Goal: Information Seeking & Learning: Learn about a topic

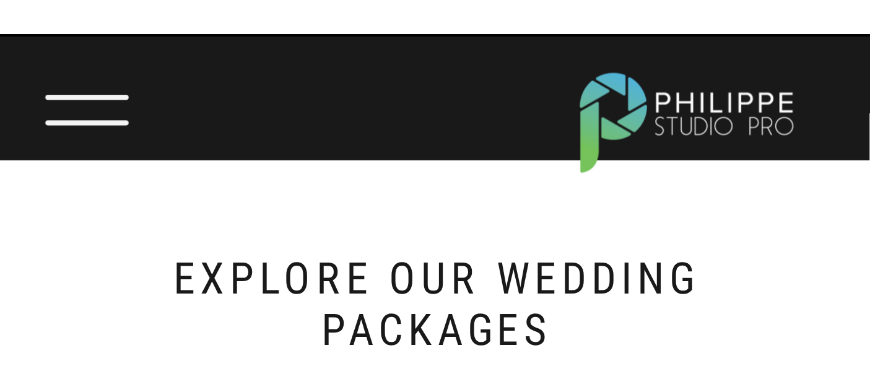
scroll to position [344, 0]
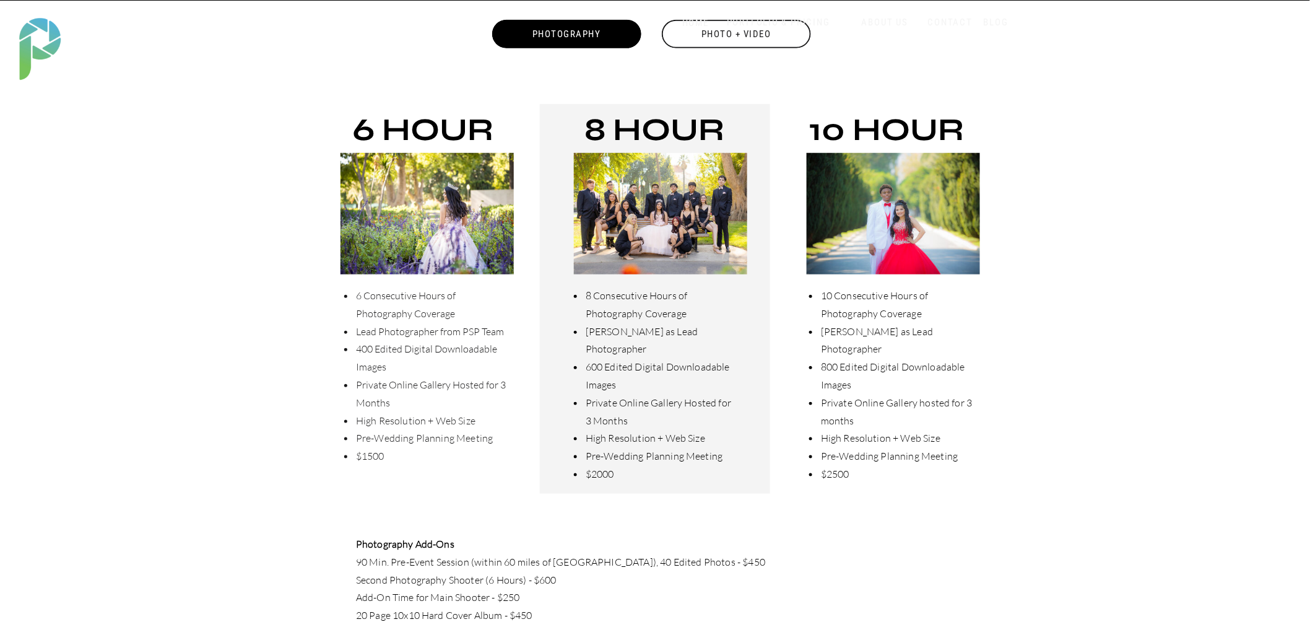
scroll to position [344, 0]
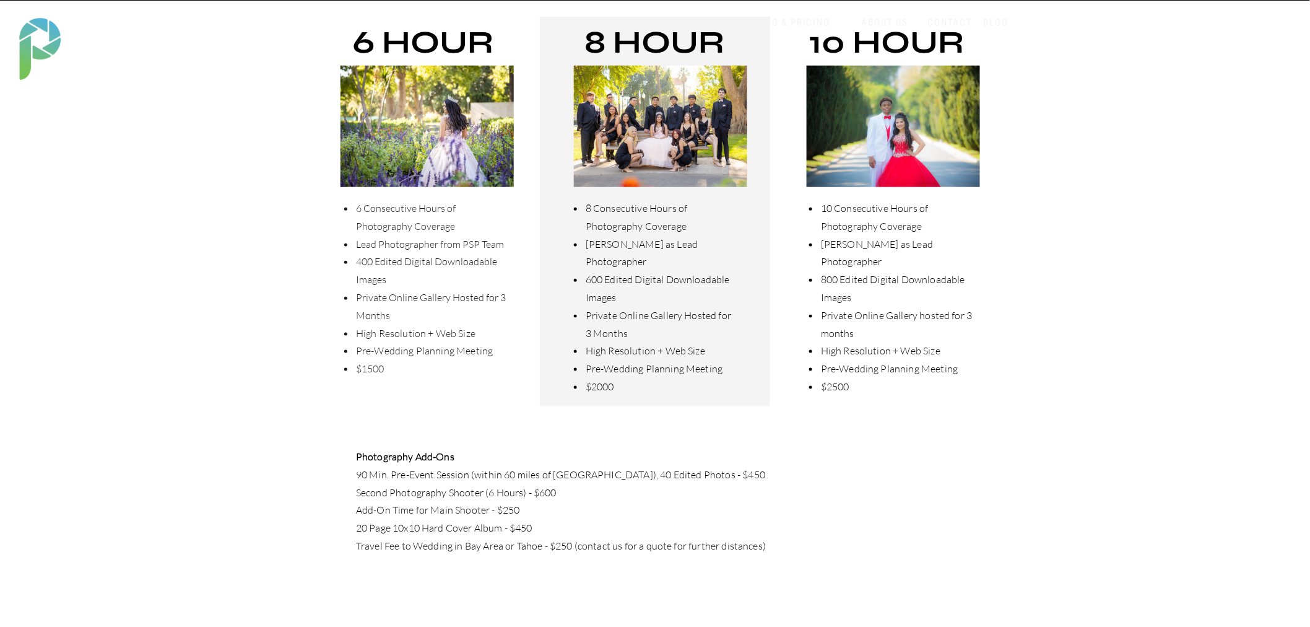
scroll to position [550, 0]
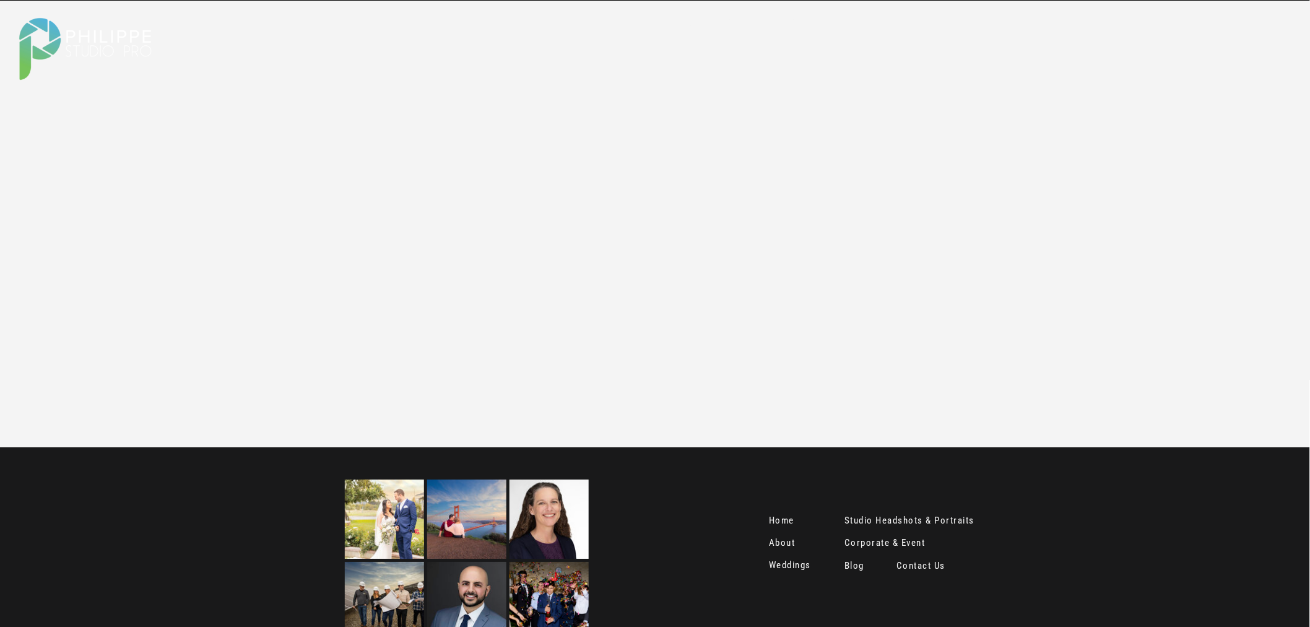
scroll to position [1513, 0]
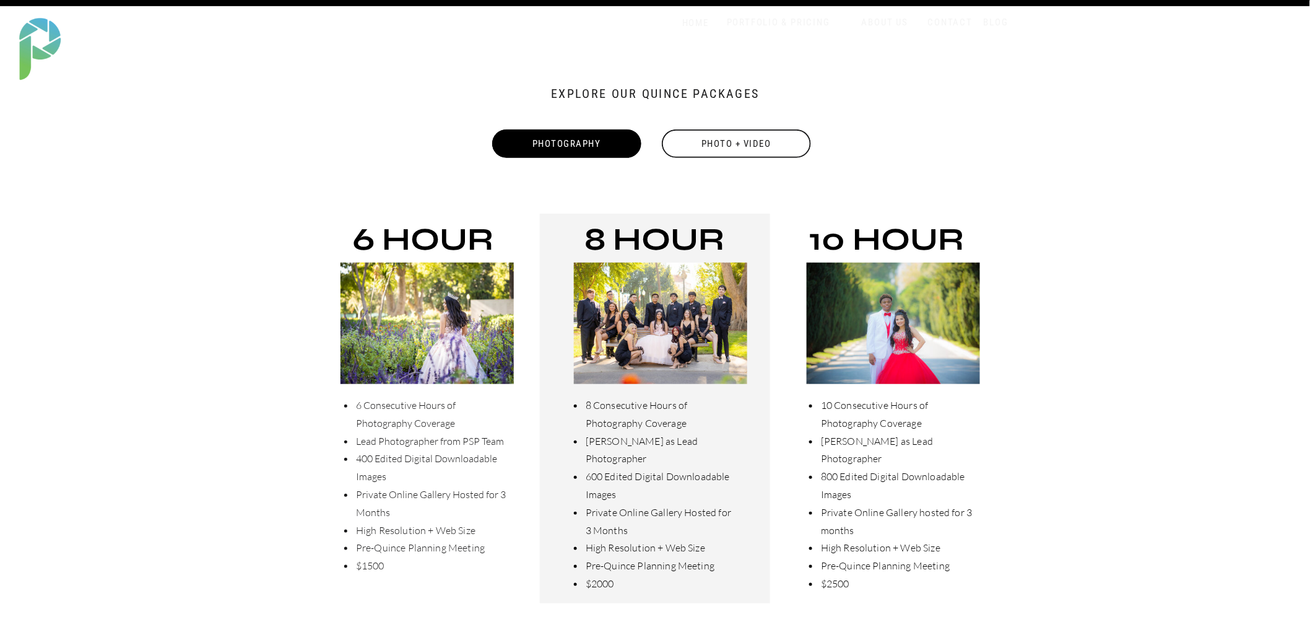
scroll to position [137, 0]
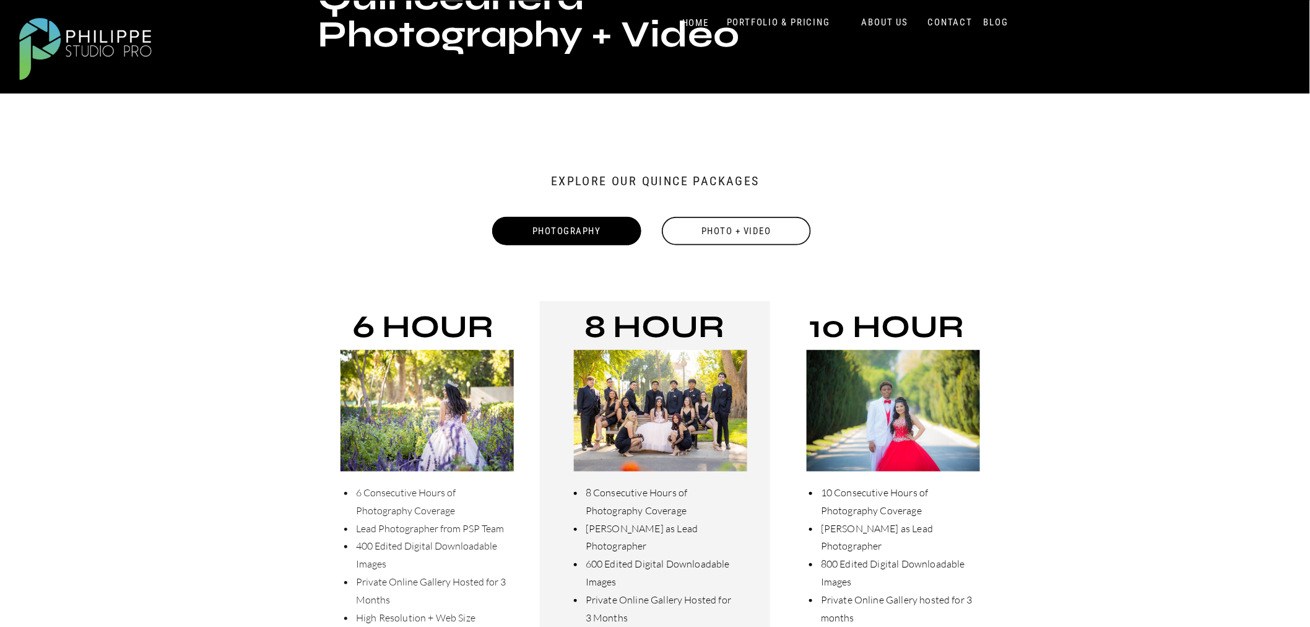
click at [733, 232] on div "Photo + Video" at bounding box center [737, 231] width 152 height 28
click at [727, 233] on div "Photo + Video" at bounding box center [737, 231] width 152 height 28
click at [727, 230] on div "Photo + Video" at bounding box center [737, 231] width 152 height 28
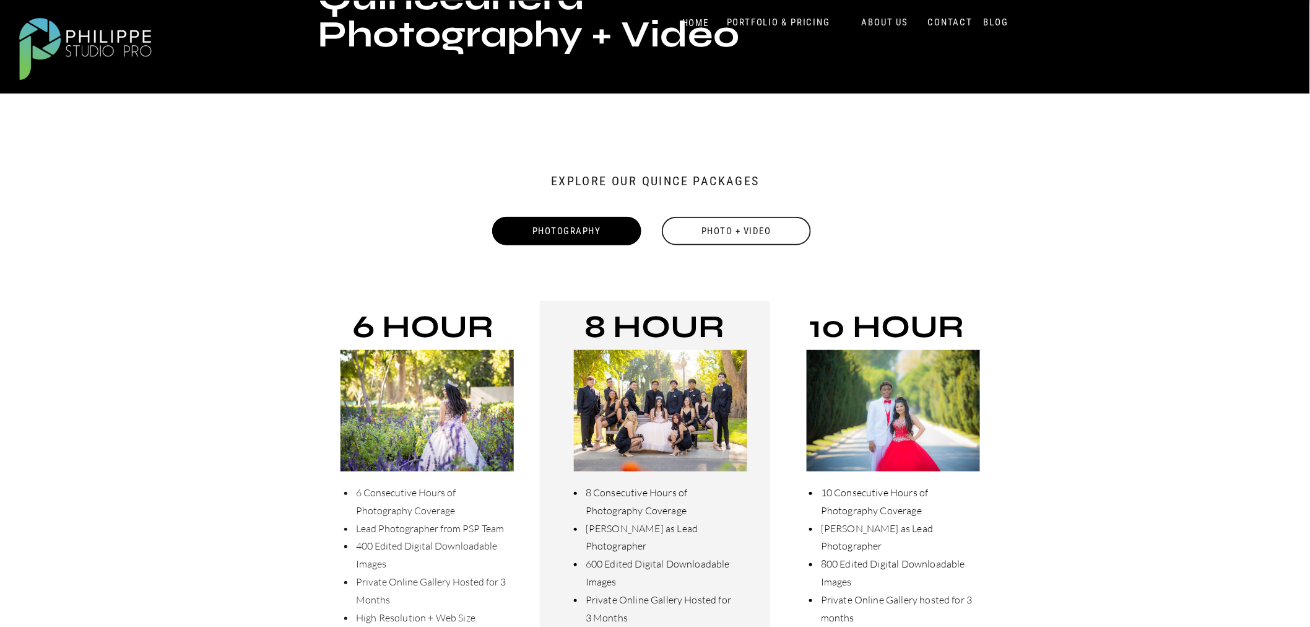
click at [676, 235] on div "Photo + Video" at bounding box center [737, 231] width 152 height 28
click at [602, 235] on div "Photography" at bounding box center [567, 231] width 152 height 28
click at [776, 235] on div "Photo + Video" at bounding box center [737, 231] width 152 height 28
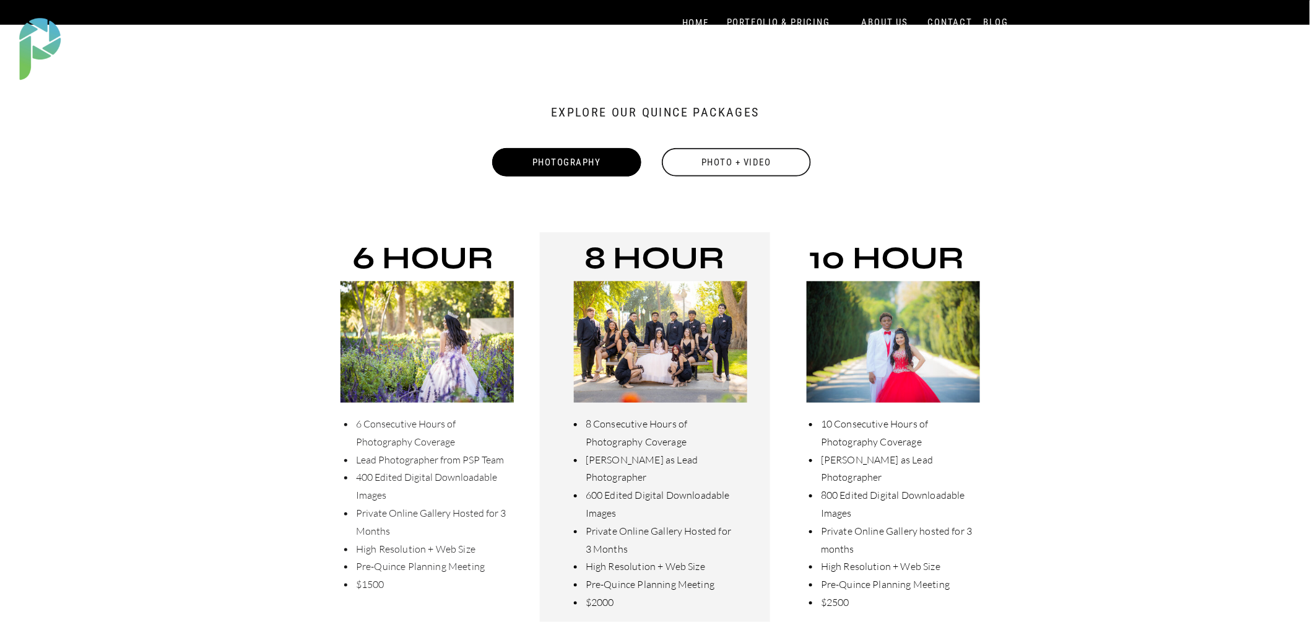
scroll to position [0, 0]
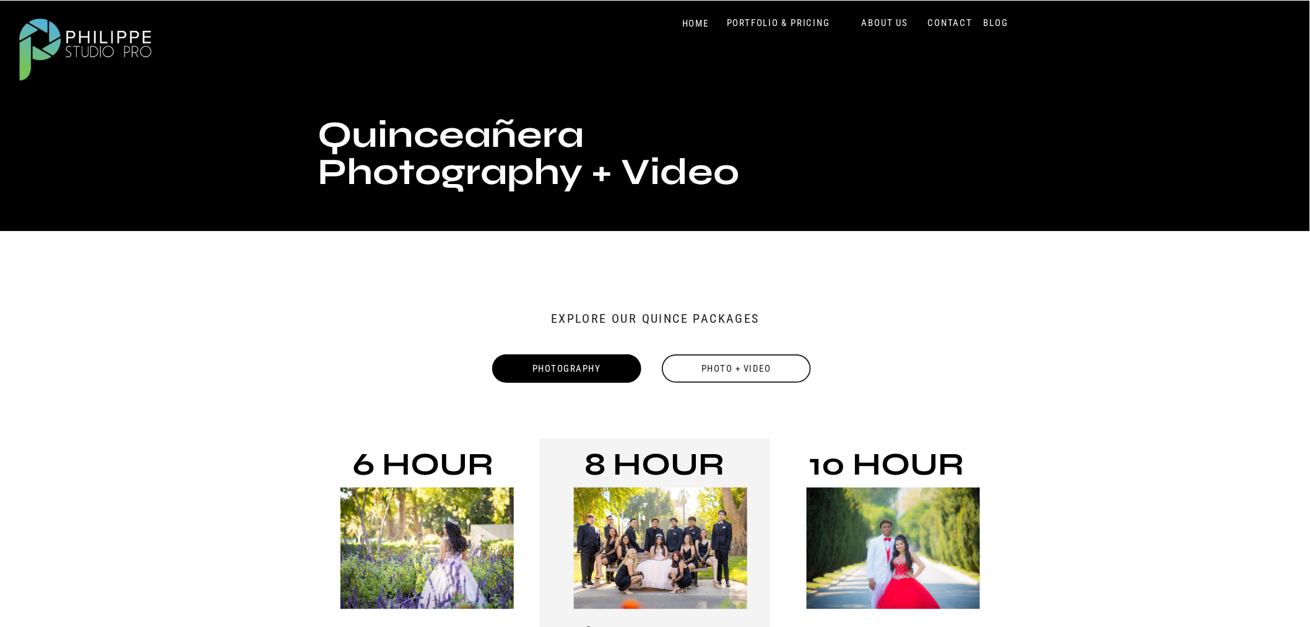
click at [757, 376] on div "Photo + Video" at bounding box center [737, 368] width 152 height 28
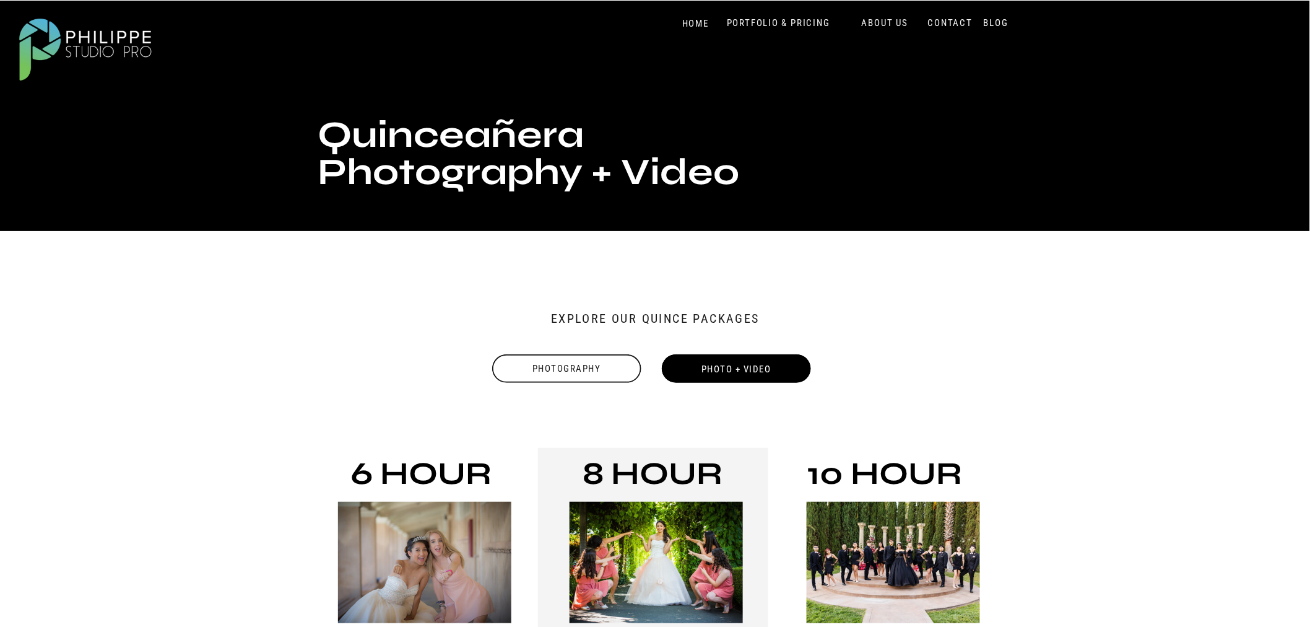
click at [617, 368] on div "Photography" at bounding box center [567, 368] width 152 height 28
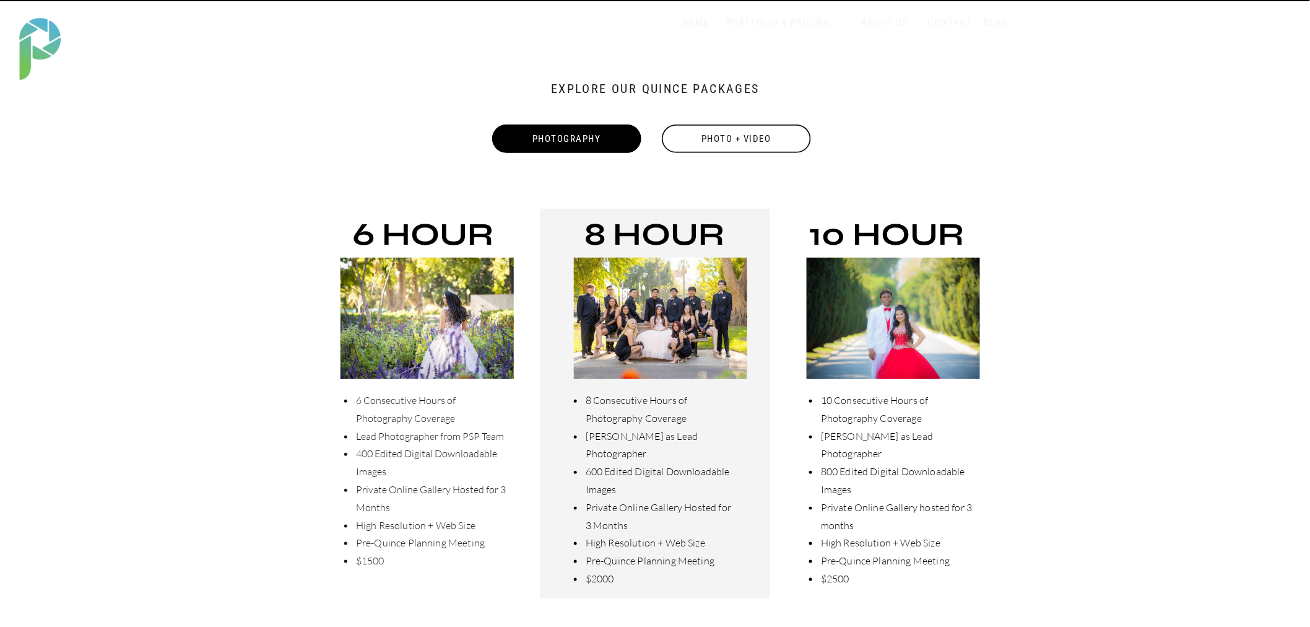
scroll to position [231, 0]
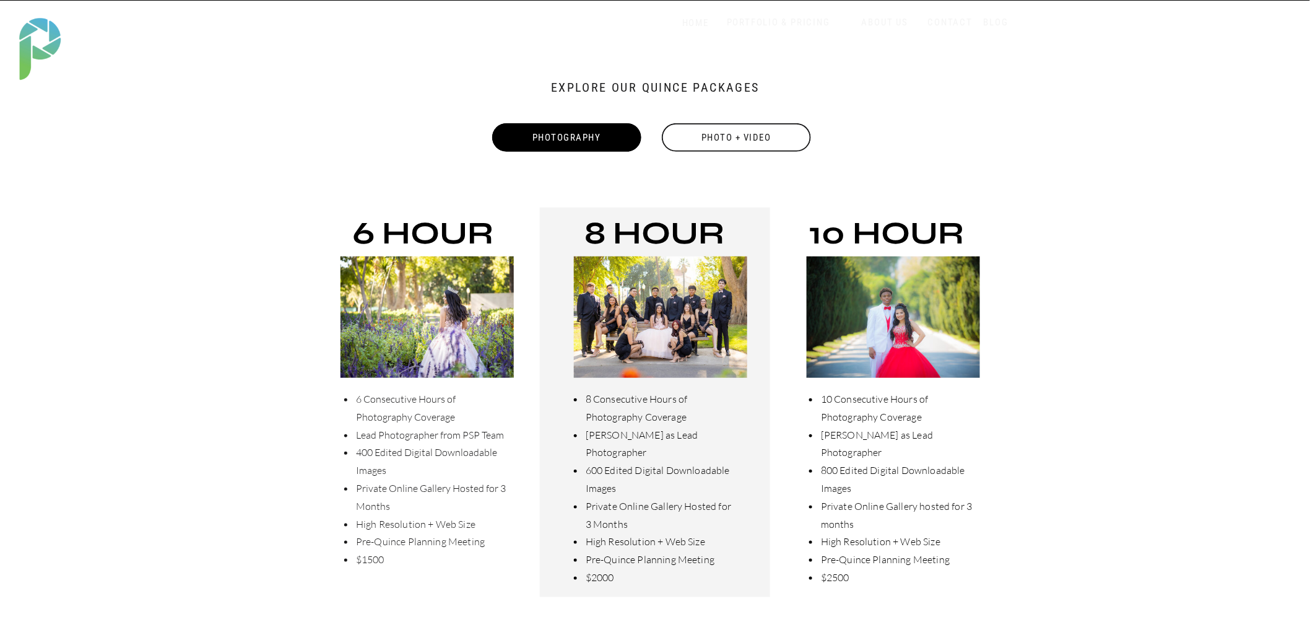
click at [716, 135] on div "Photo + Video" at bounding box center [737, 137] width 152 height 28
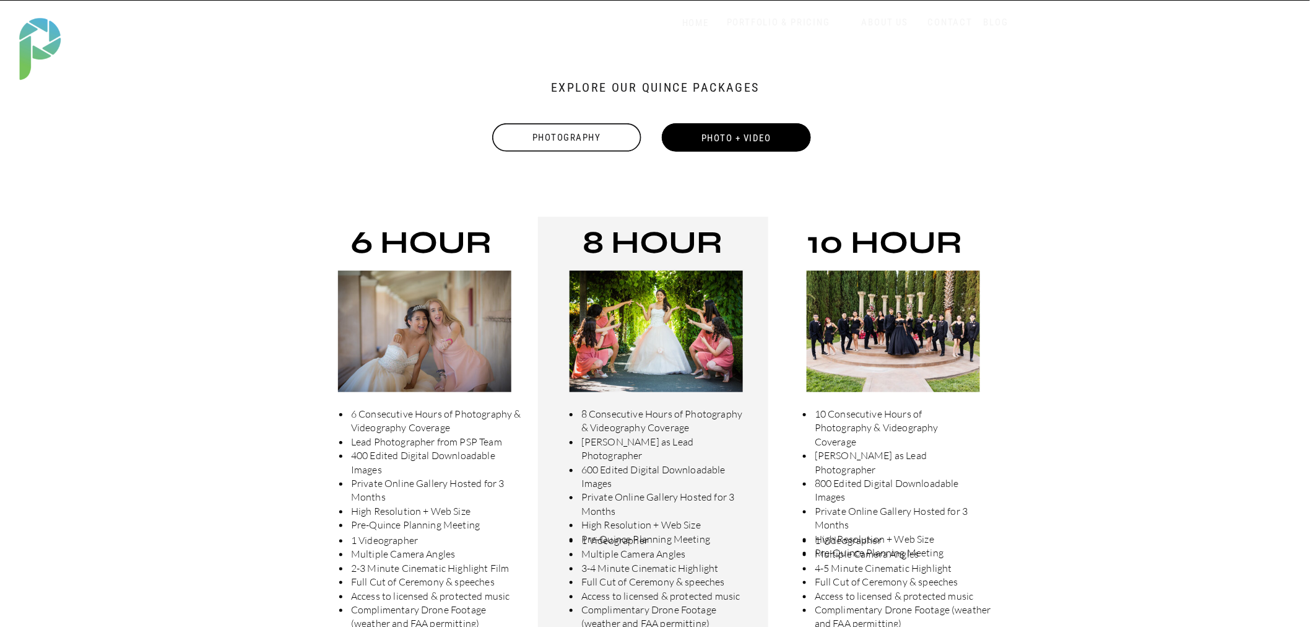
click at [601, 137] on div "Photography" at bounding box center [567, 137] width 152 height 28
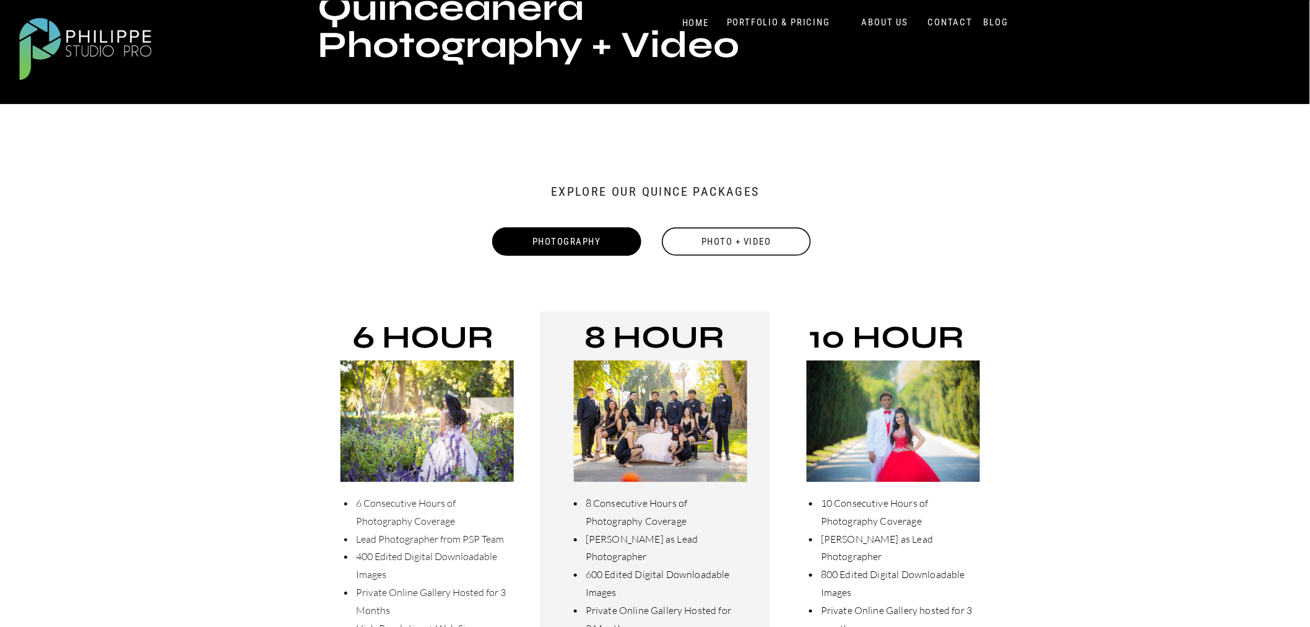
scroll to position [0, 0]
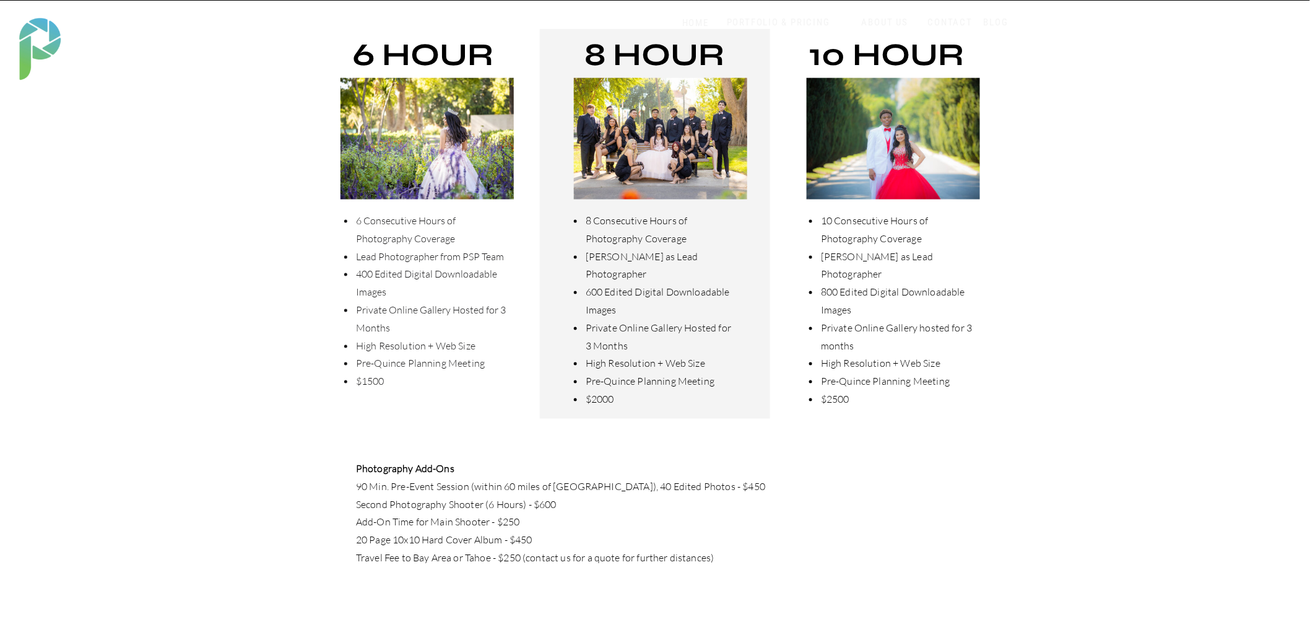
scroll to position [623, 0]
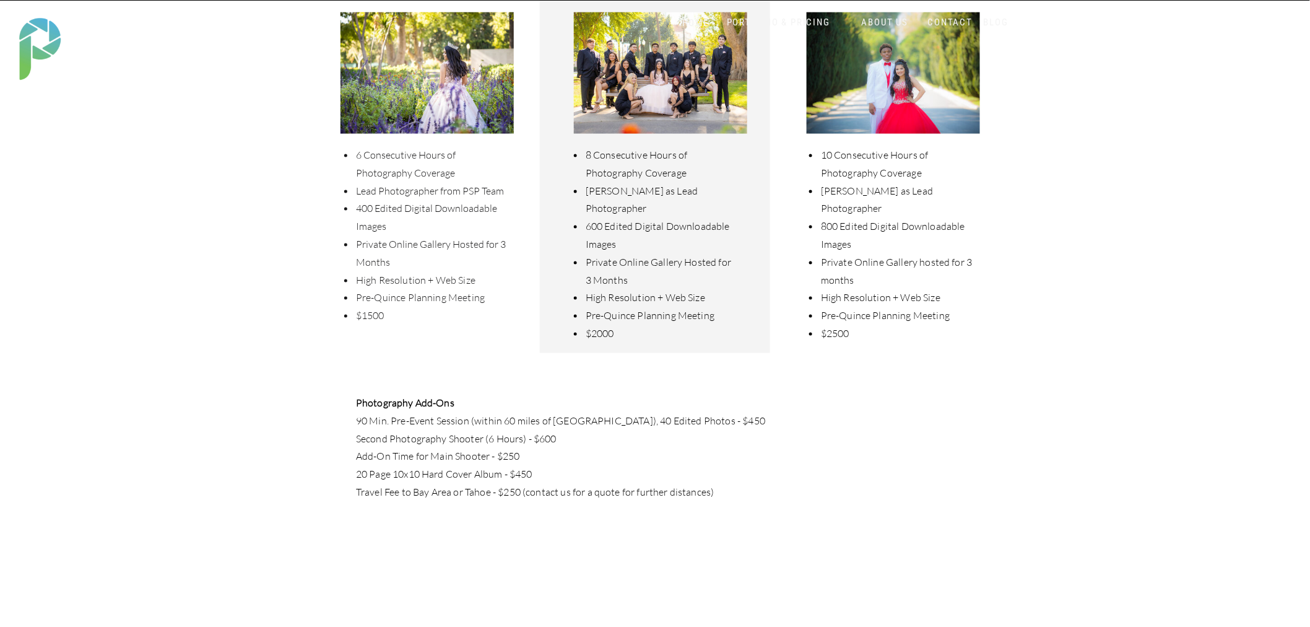
click at [131, 193] on div "Blog About Portfolio & Pricing Contact Us Home SERVICES Portfolio & Pricing Con…" at bounding box center [655, 542] width 1310 height 2330
